Goal: Transaction & Acquisition: Purchase product/service

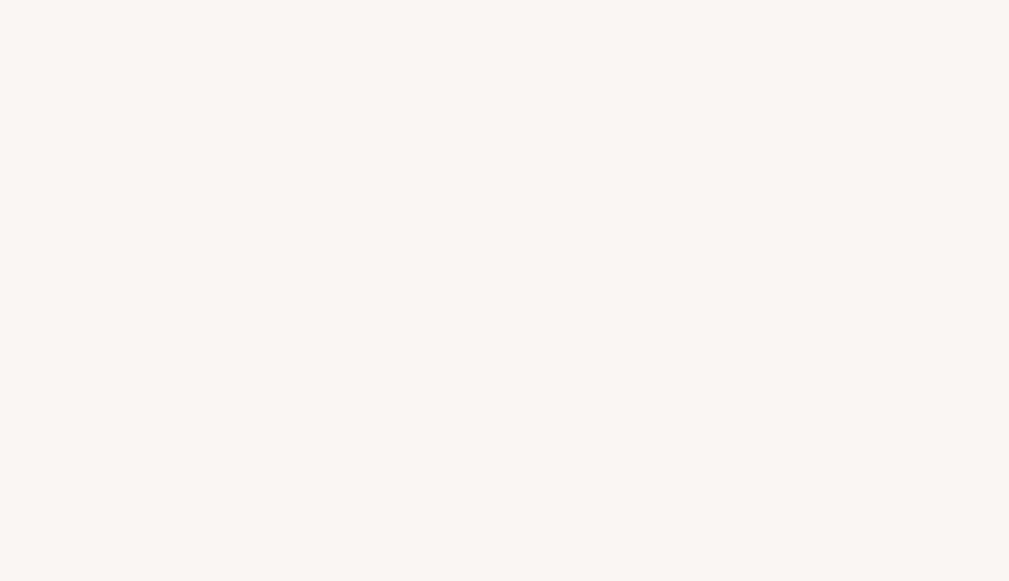
select select "CN"
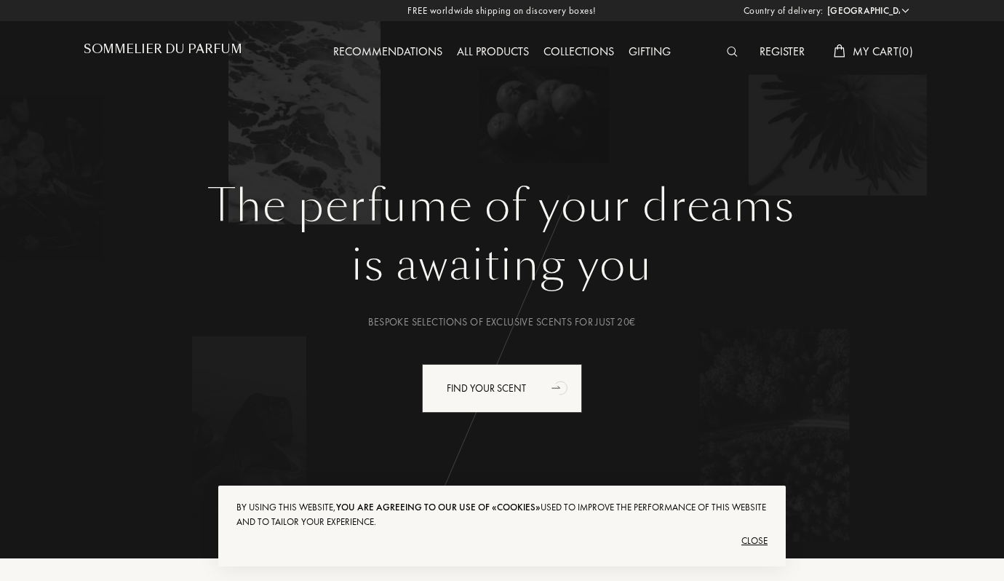
click at [840, 286] on div "is awaiting you" at bounding box center [502, 265] width 815 height 66
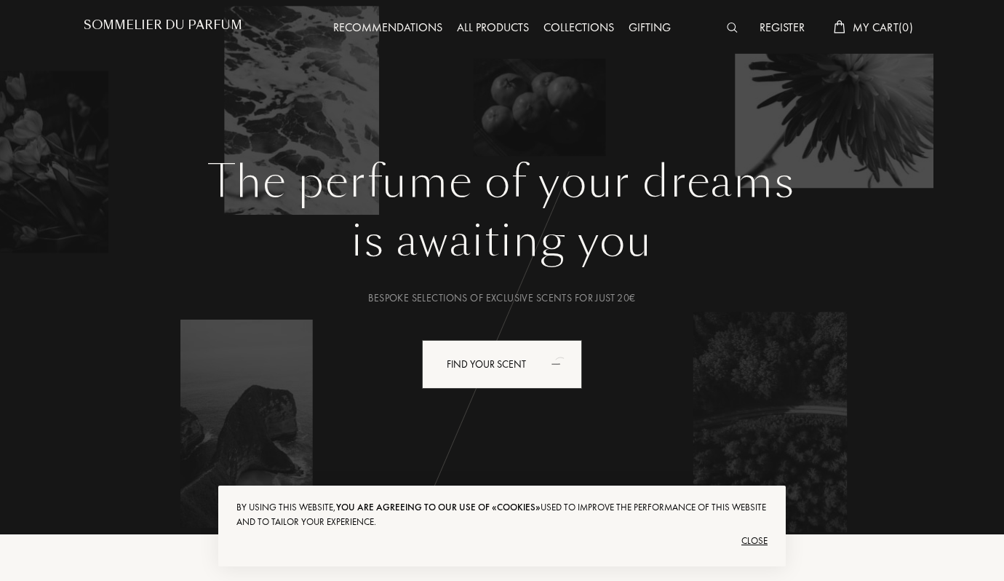
scroll to position [52, 0]
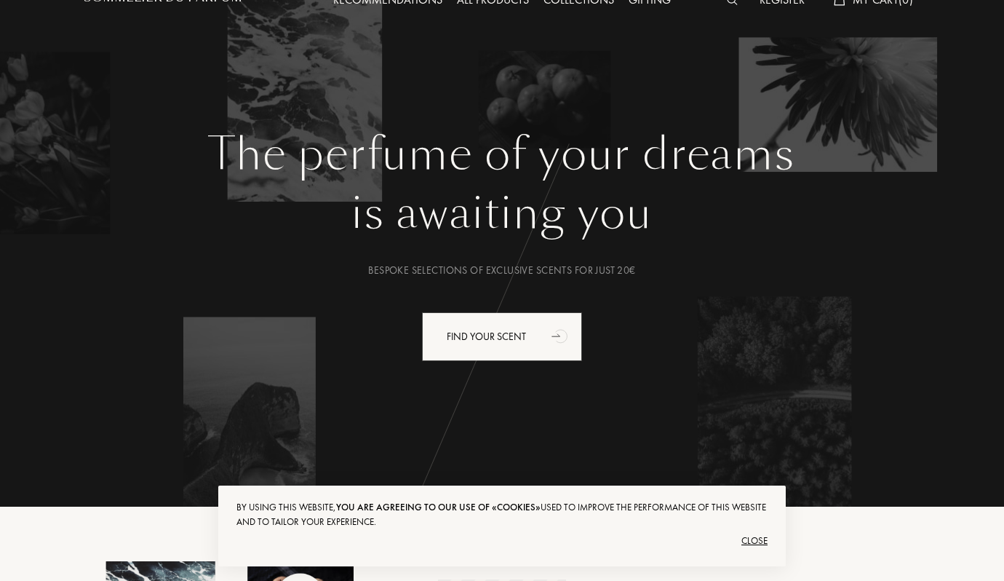
click at [749, 537] on div "Close" at bounding box center [502, 540] width 531 height 23
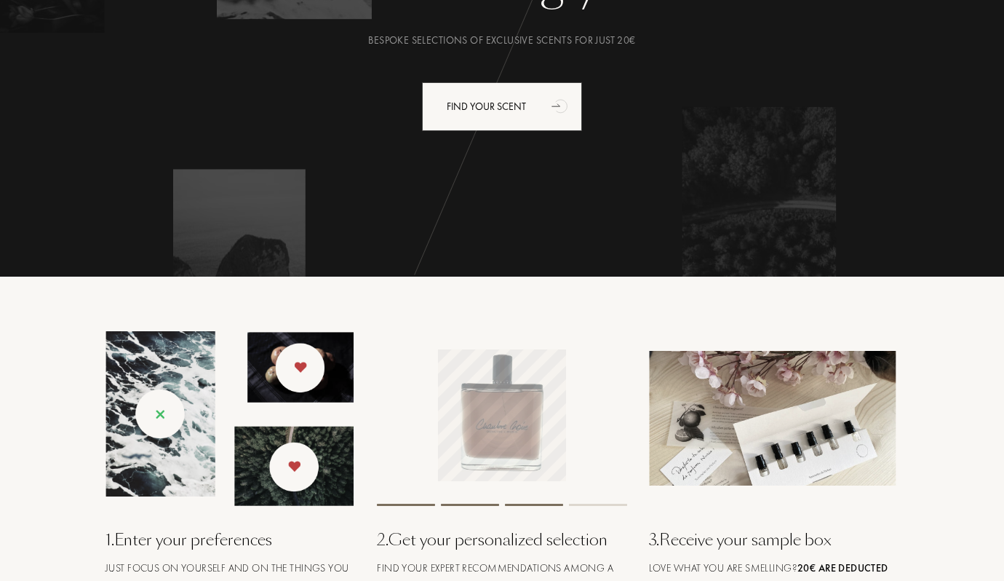
scroll to position [0, 0]
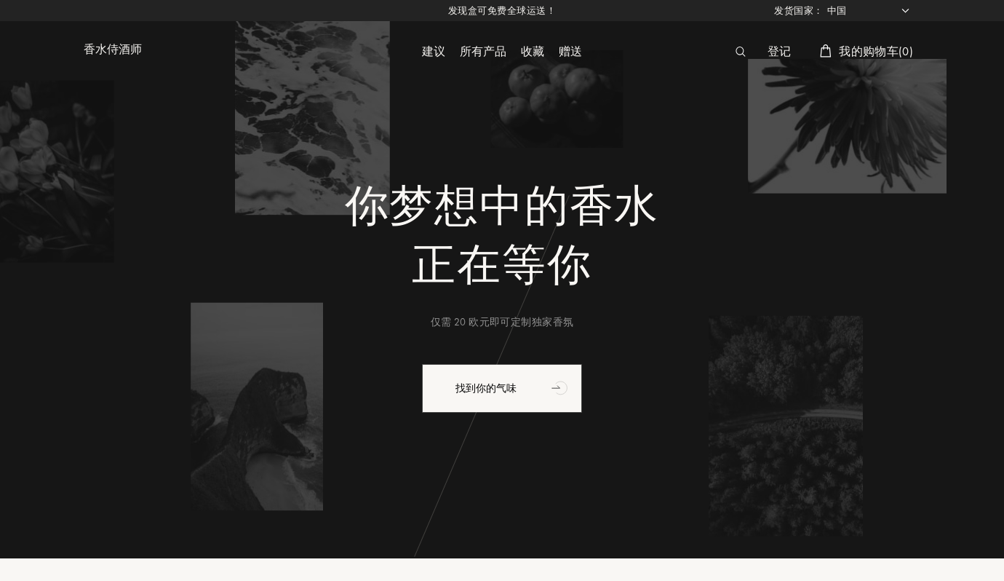
click at [900, 124] on div "你梦想中的香水 正在等你 仅需 20 欧元即可定制独家香氛 找到你的气味" at bounding box center [502, 264] width 881 height 529
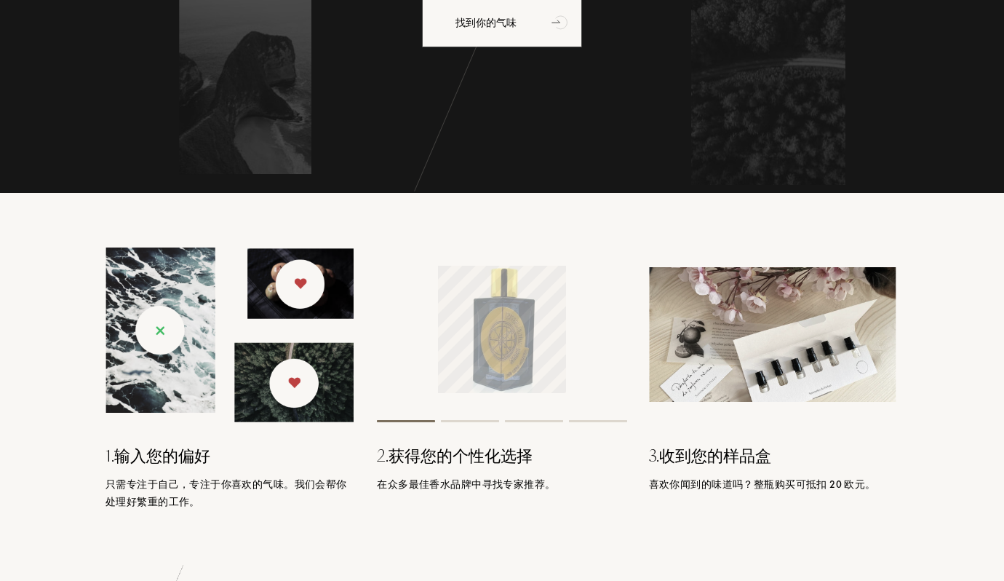
scroll to position [384, 0]
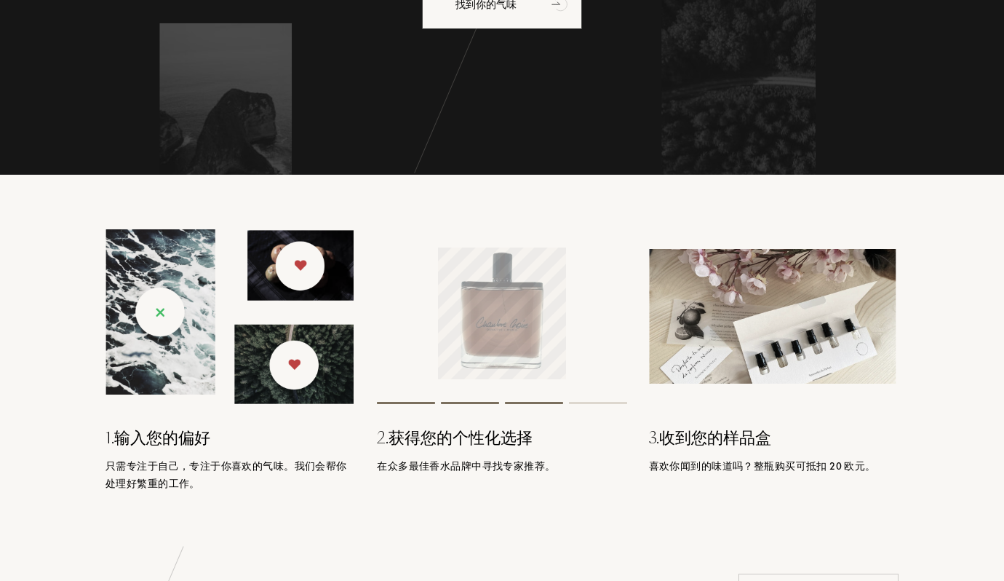
drag, startPoint x: 305, startPoint y: 460, endPoint x: 316, endPoint y: 459, distance: 11.0
click at [314, 460] on font "只需专注于自己，专注于你喜欢的气味。我们会帮你处理好繁重的工作。" at bounding box center [227, 474] width 242 height 31
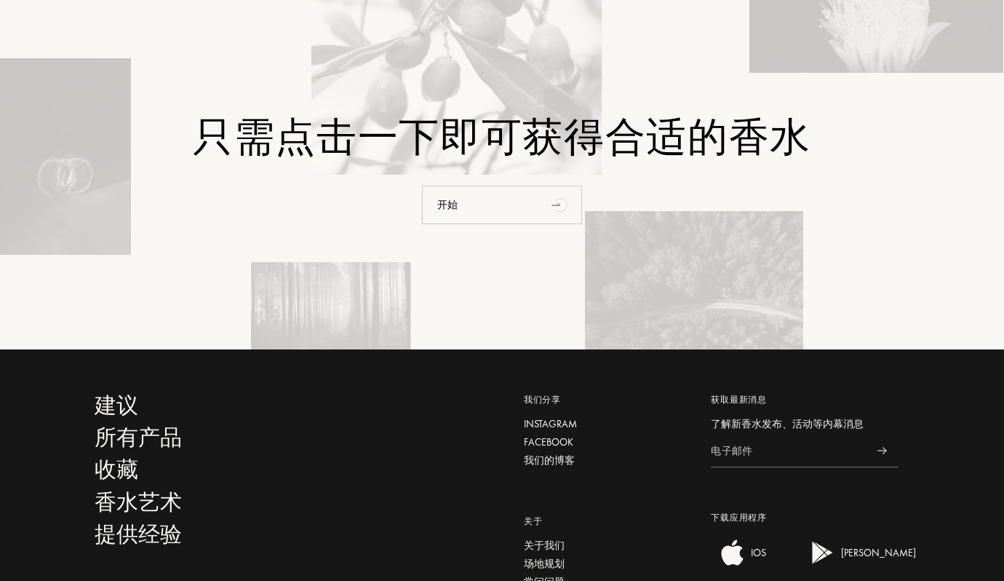
scroll to position [3111, 0]
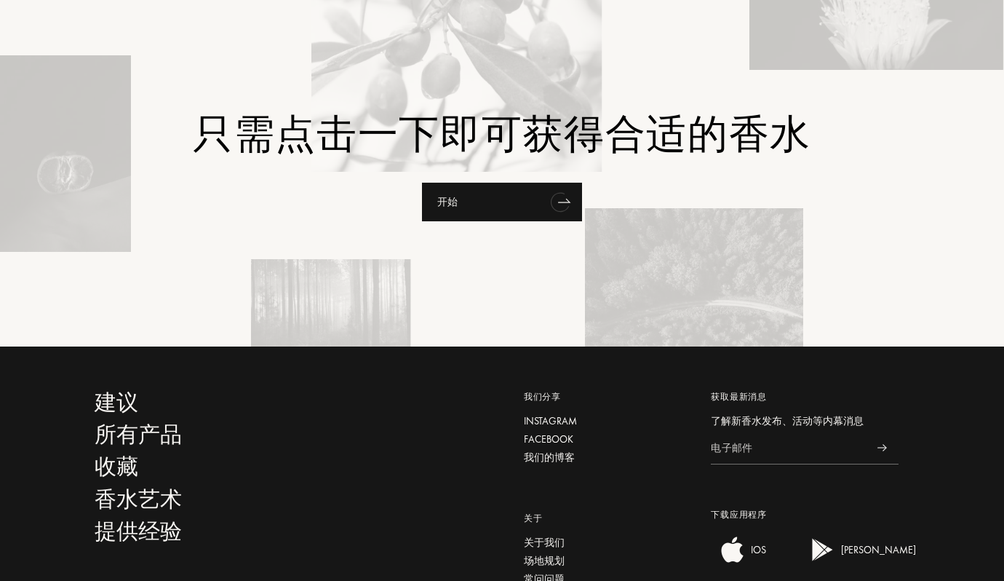
click at [522, 215] on div "开始" at bounding box center [502, 202] width 160 height 39
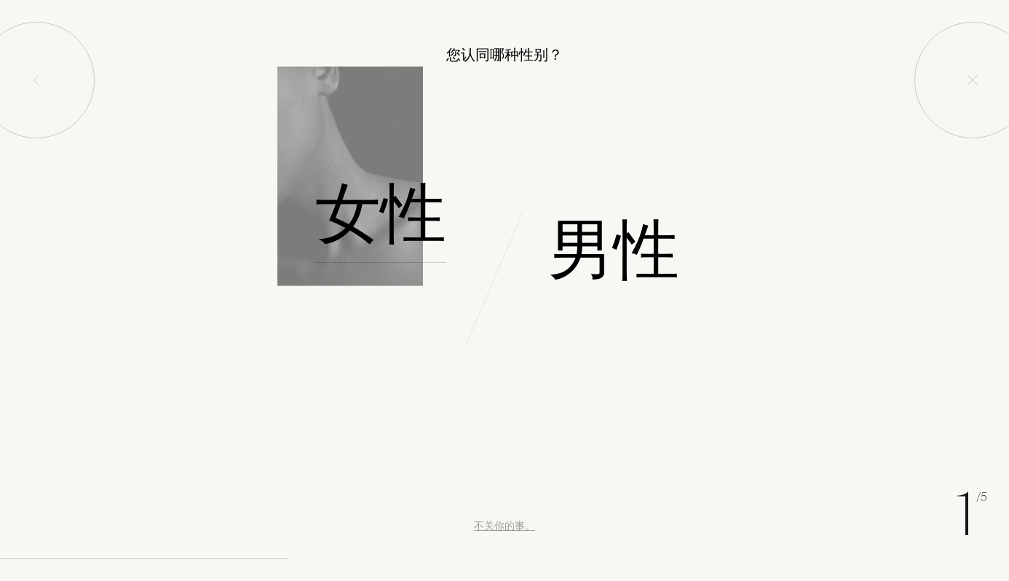
click at [401, 211] on font "女性" at bounding box center [380, 213] width 131 height 92
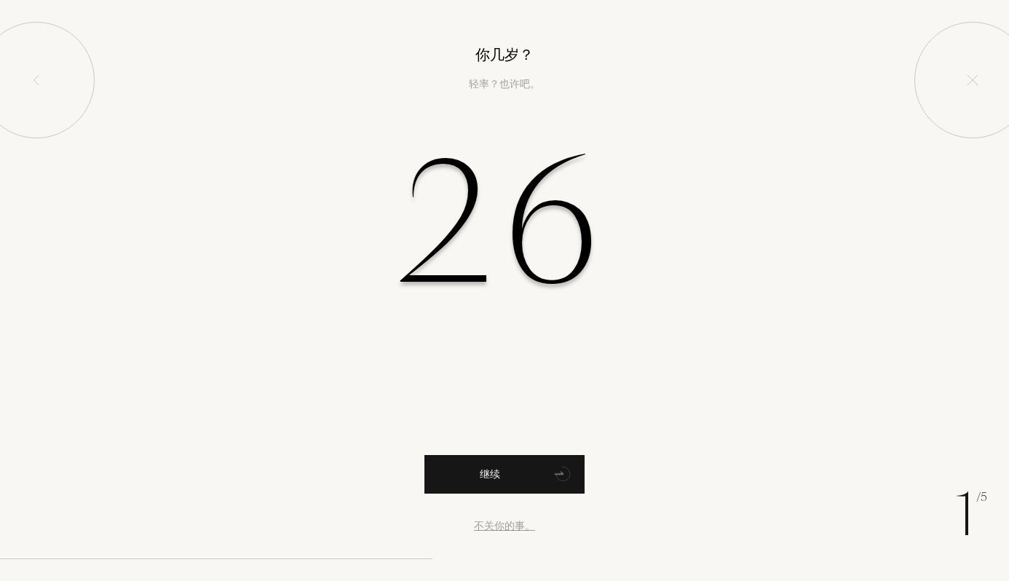
type input "26"
click at [518, 484] on div "继续" at bounding box center [504, 474] width 160 height 39
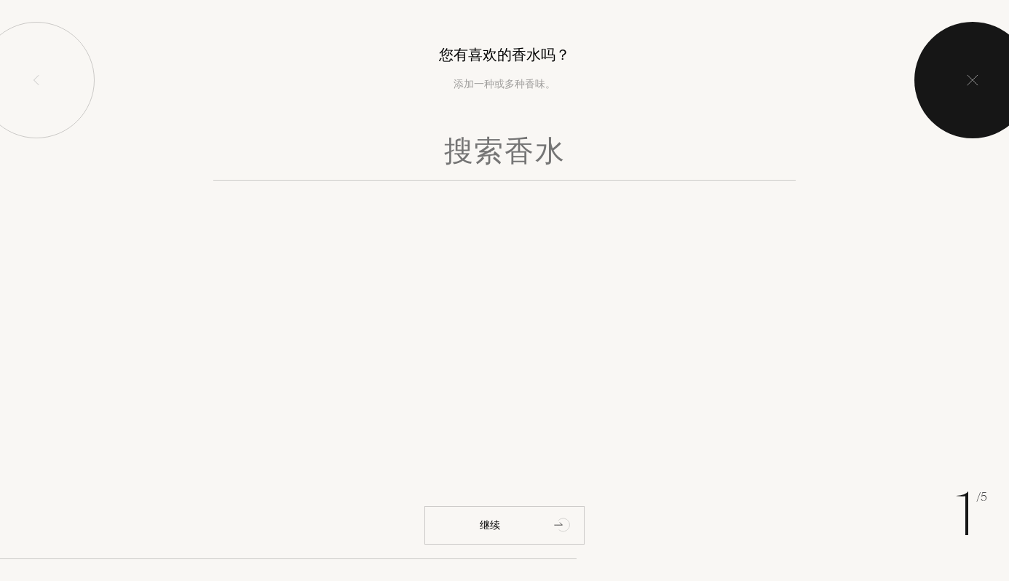
click at [938, 82] on div at bounding box center [972, 80] width 116 height 116
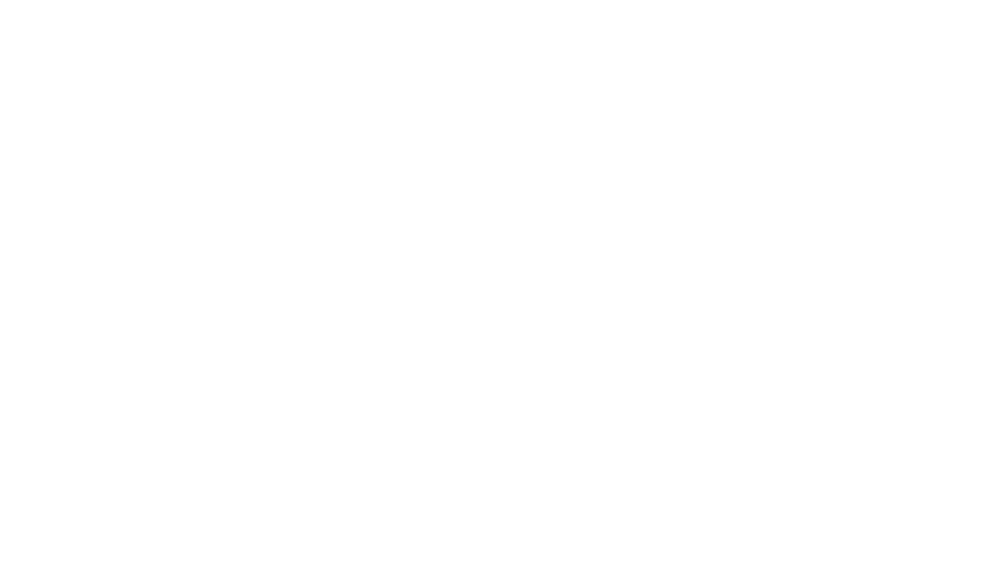
select select "CN"
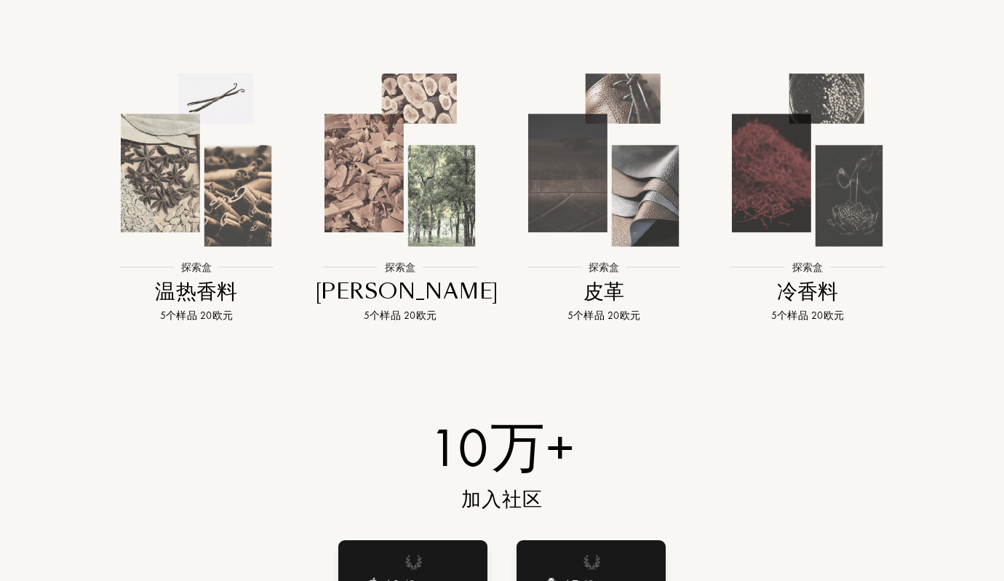
scroll to position [1530, 0]
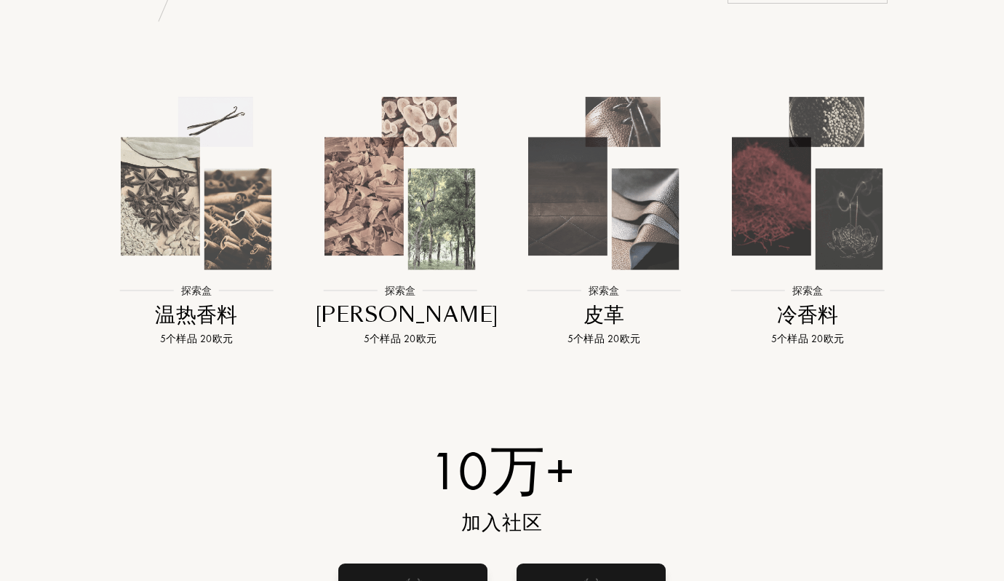
click at [232, 159] on img at bounding box center [196, 183] width 183 height 183
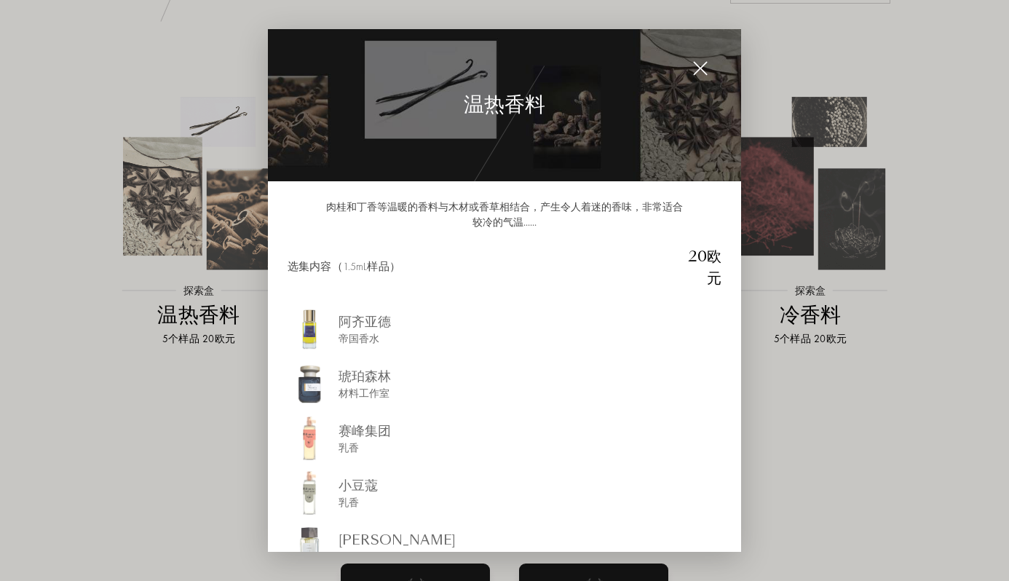
click at [860, 70] on div at bounding box center [504, 290] width 1009 height 581
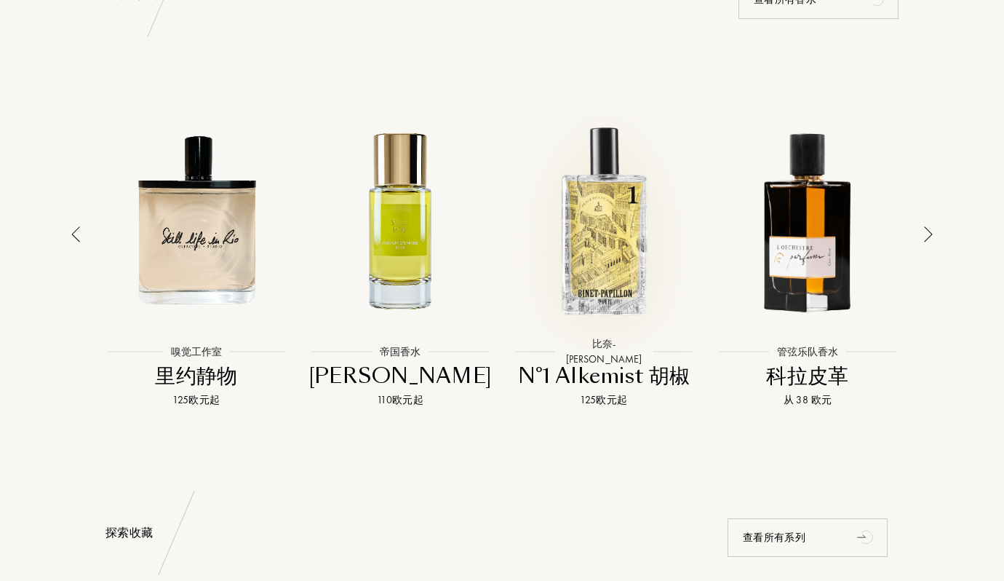
scroll to position [976, 0]
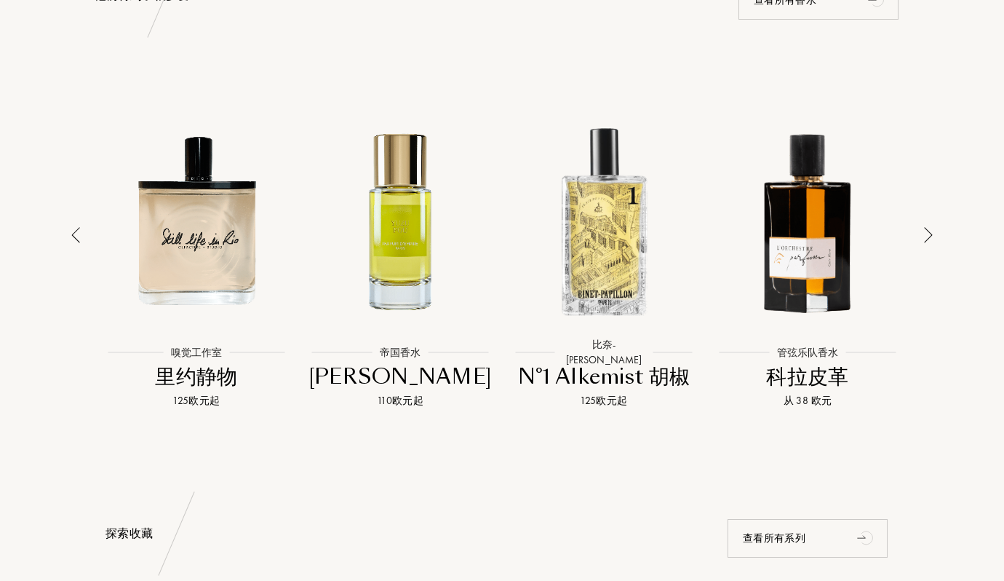
click at [936, 223] on div at bounding box center [928, 265] width 20 height 346
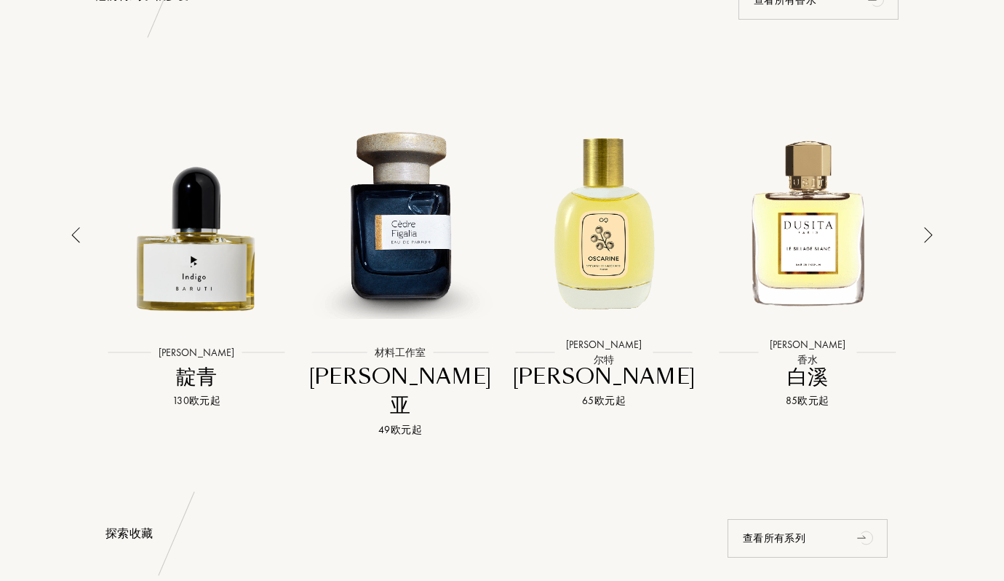
click at [936, 223] on div at bounding box center [928, 265] width 20 height 346
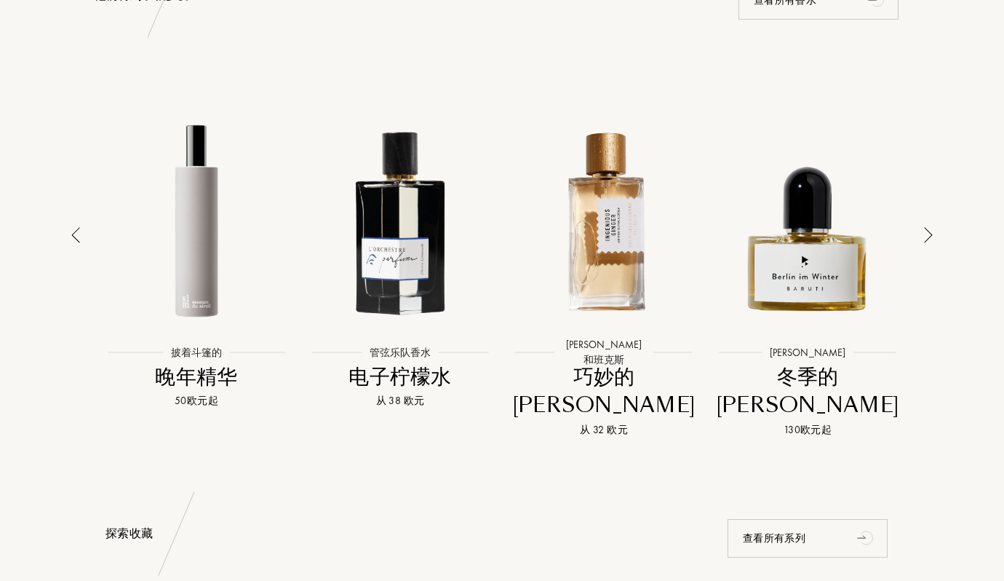
click at [936, 223] on div at bounding box center [928, 265] width 20 height 346
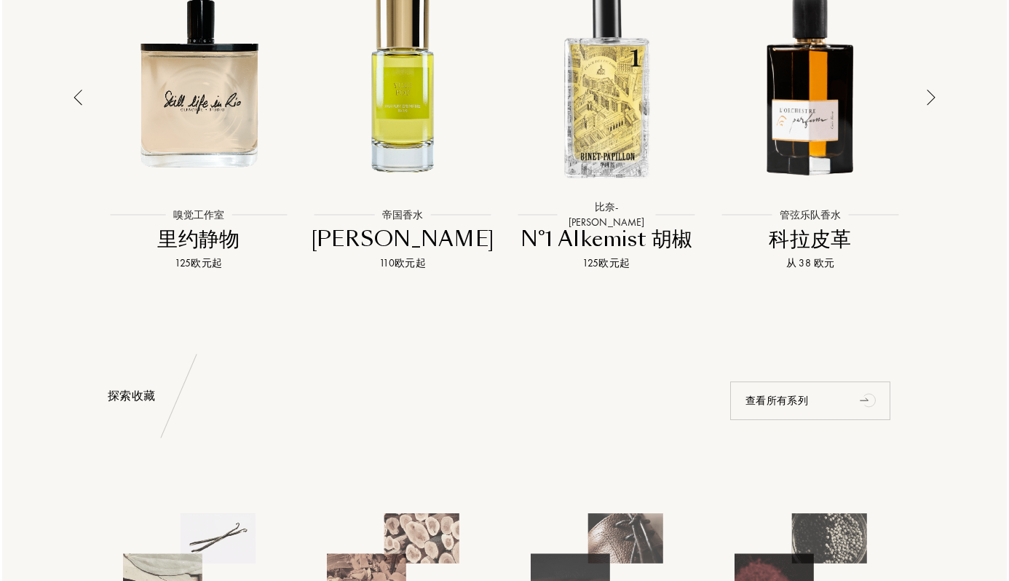
scroll to position [1425, 0]
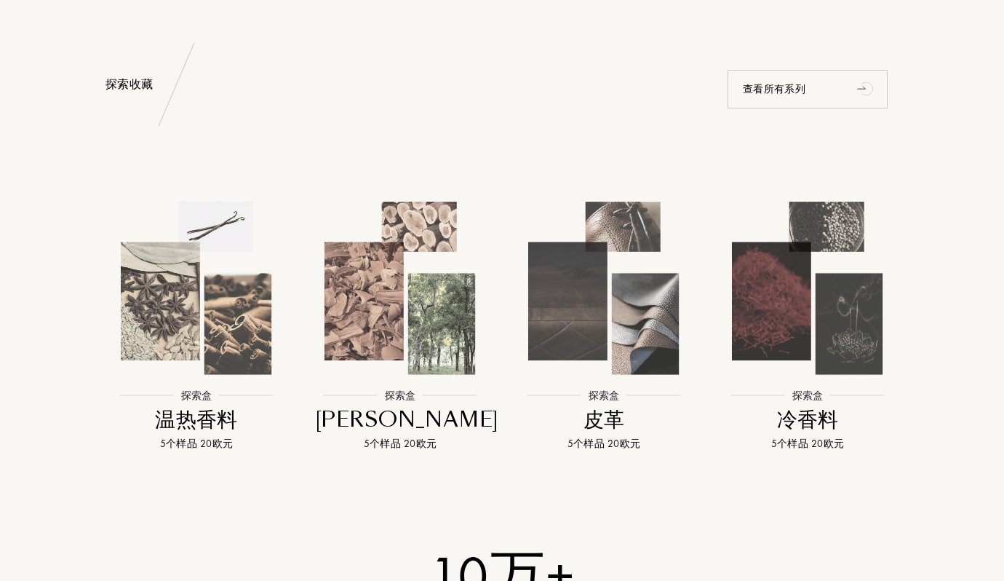
click at [769, 263] on img at bounding box center [807, 288] width 183 height 183
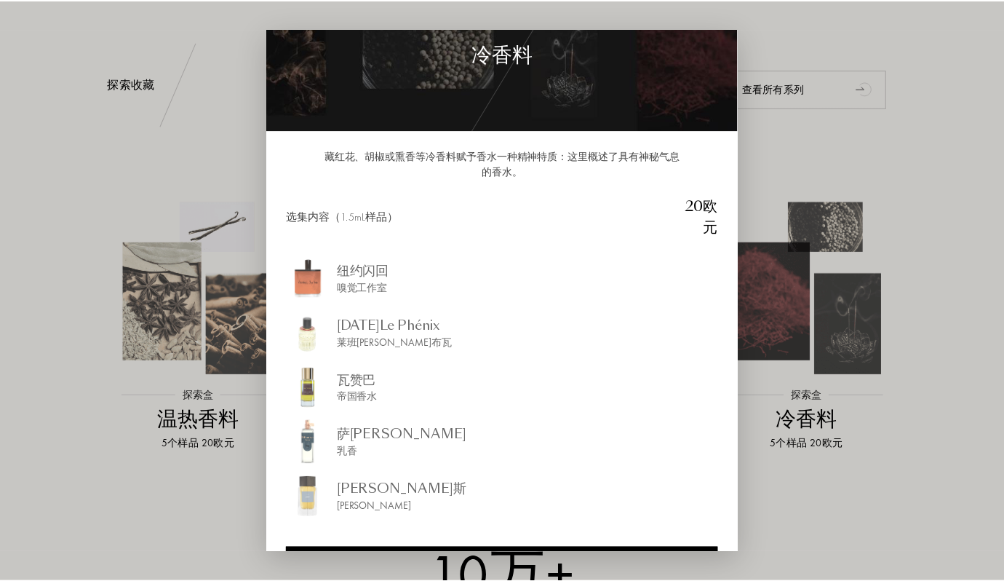
scroll to position [92, 0]
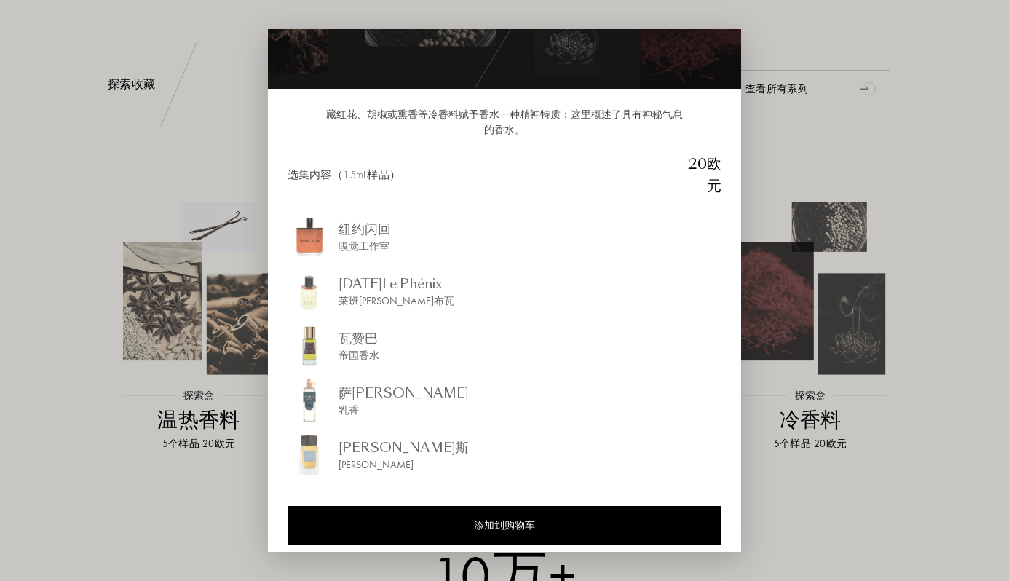
click at [755, 31] on div at bounding box center [504, 290] width 1009 height 581
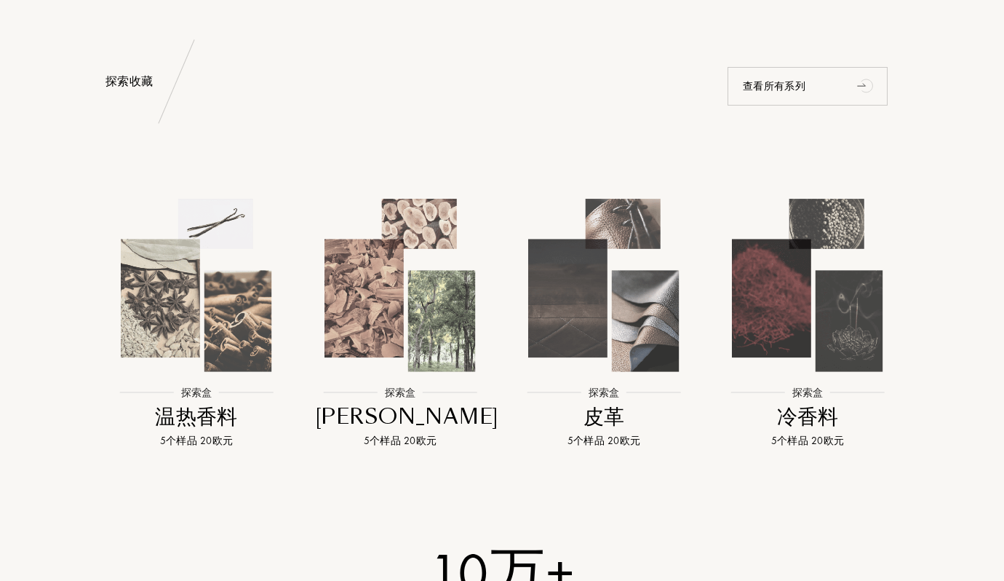
scroll to position [1428, 0]
